Goal: Task Accomplishment & Management: Use online tool/utility

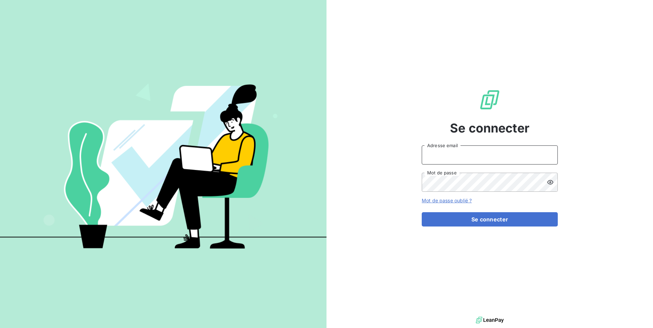
drag, startPoint x: 456, startPoint y: 157, endPoint x: 448, endPoint y: 162, distance: 9.0
click at [456, 157] on input "Adresse email" at bounding box center [490, 154] width 136 height 19
paste input "kiloutou"
type input "admin@kiloutou"
click at [471, 216] on button "Se connecter" at bounding box center [490, 219] width 136 height 14
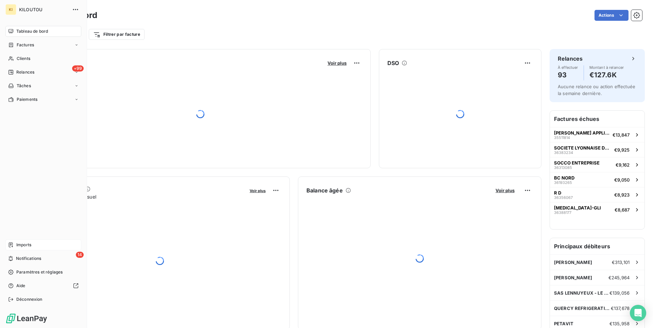
click at [35, 247] on div "Imports" at bounding box center [43, 244] width 76 height 11
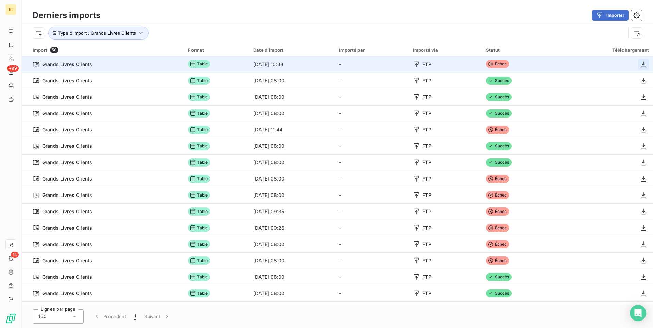
click at [645, 68] on button "button" at bounding box center [643, 64] width 11 height 11
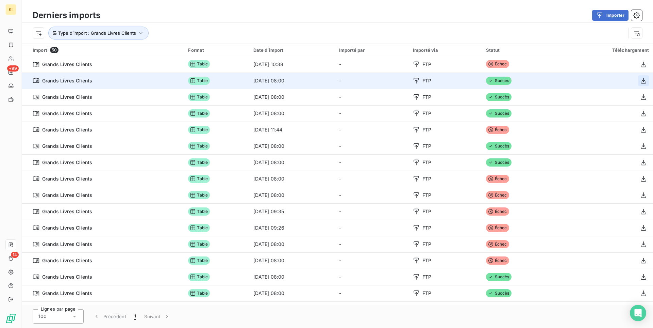
click at [642, 80] on icon "button" at bounding box center [643, 81] width 5 height 6
